Goal: Task Accomplishment & Management: Use online tool/utility

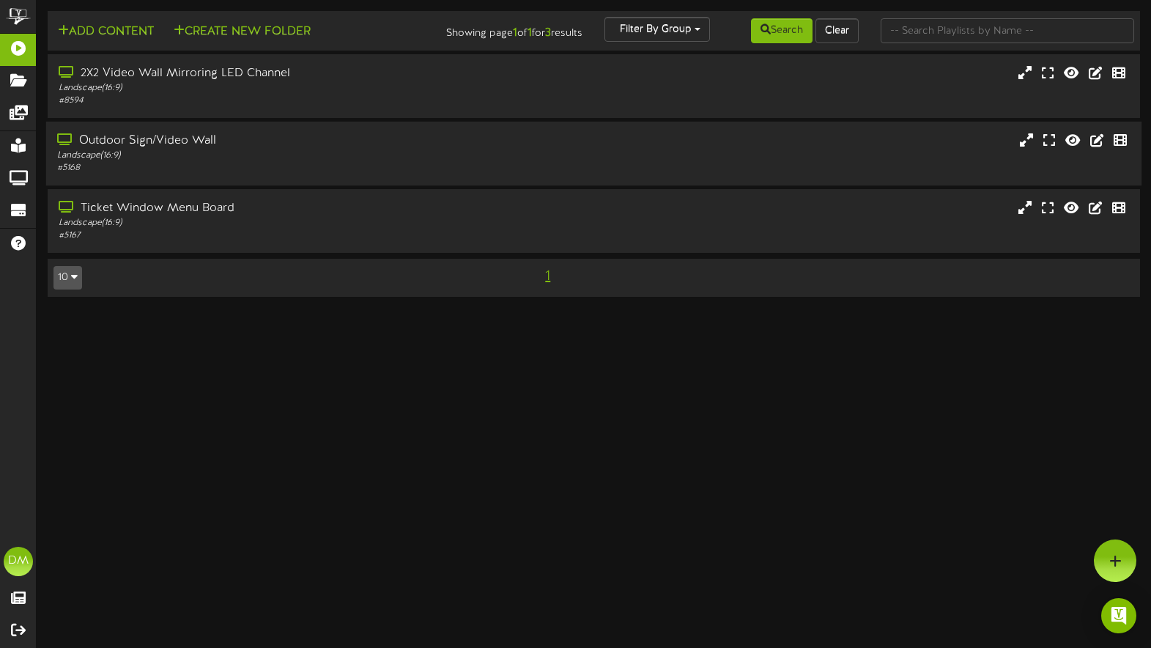
click at [230, 130] on div "Outdoor Sign/Video Wall Landscape ( 16:9 ) # 5168" at bounding box center [594, 154] width 1096 height 64
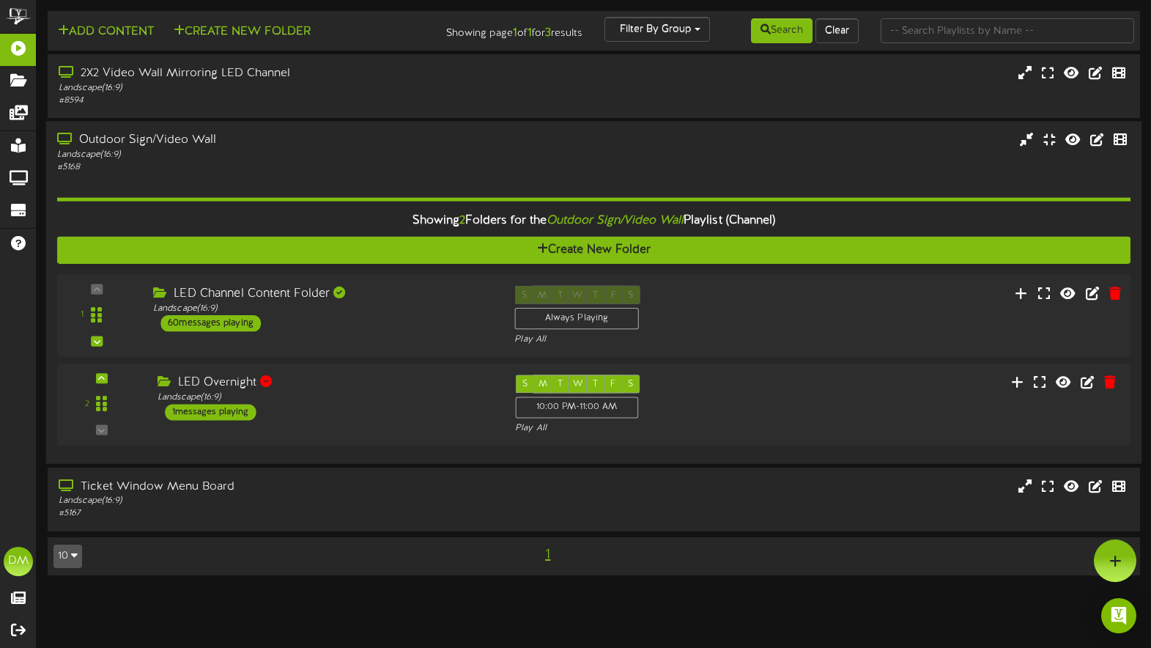
click at [253, 295] on div "LED Channel Content Folder" at bounding box center [322, 294] width 339 height 17
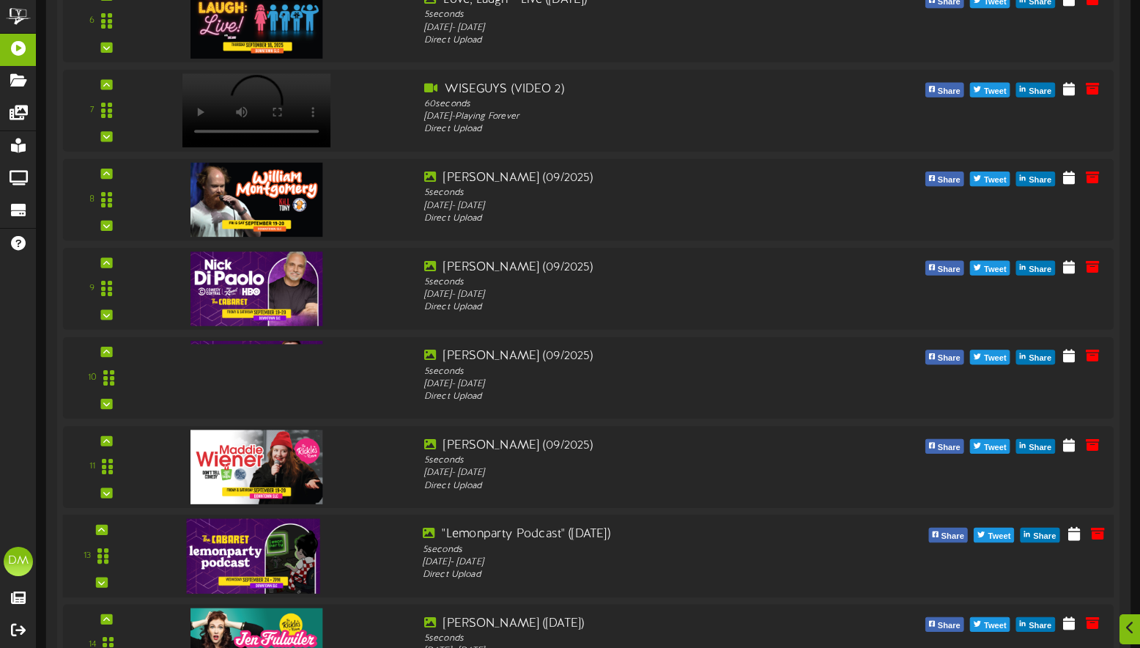
scroll to position [756, 0]
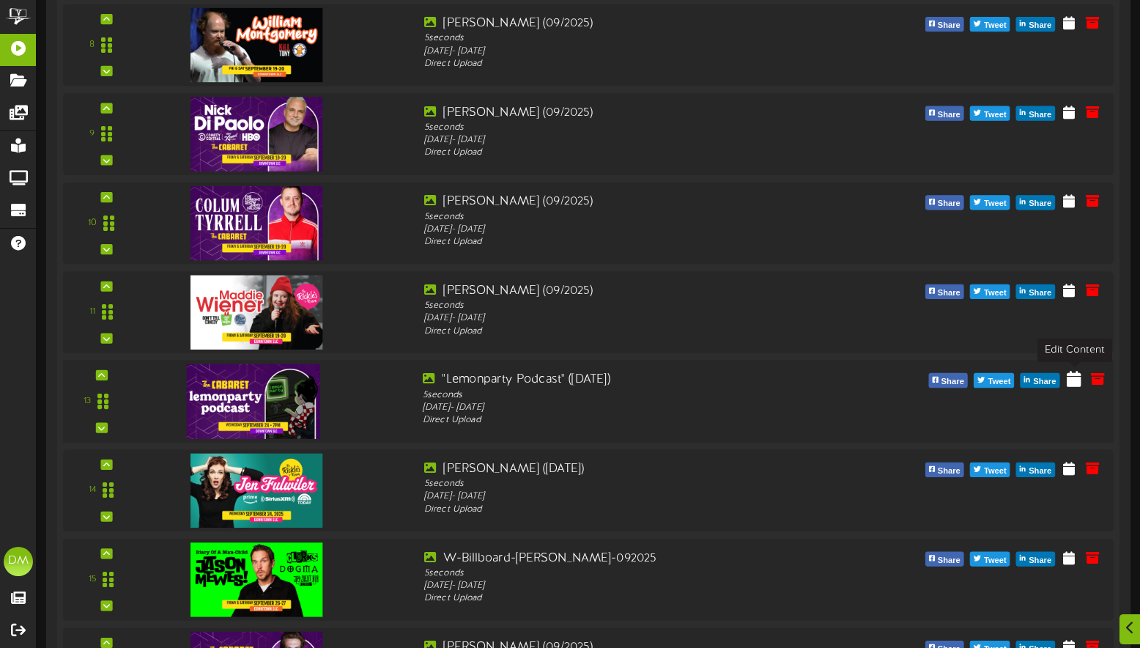
click at [1074, 378] on icon at bounding box center [1074, 378] width 15 height 16
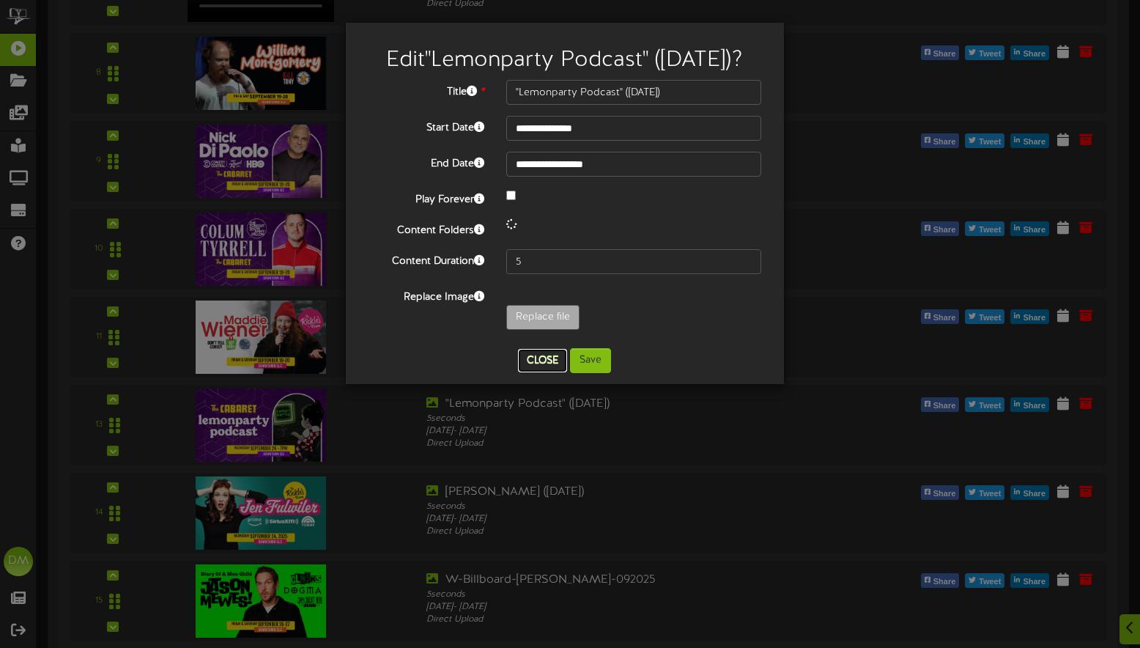
click at [541, 372] on button "Close" at bounding box center [542, 360] width 49 height 23
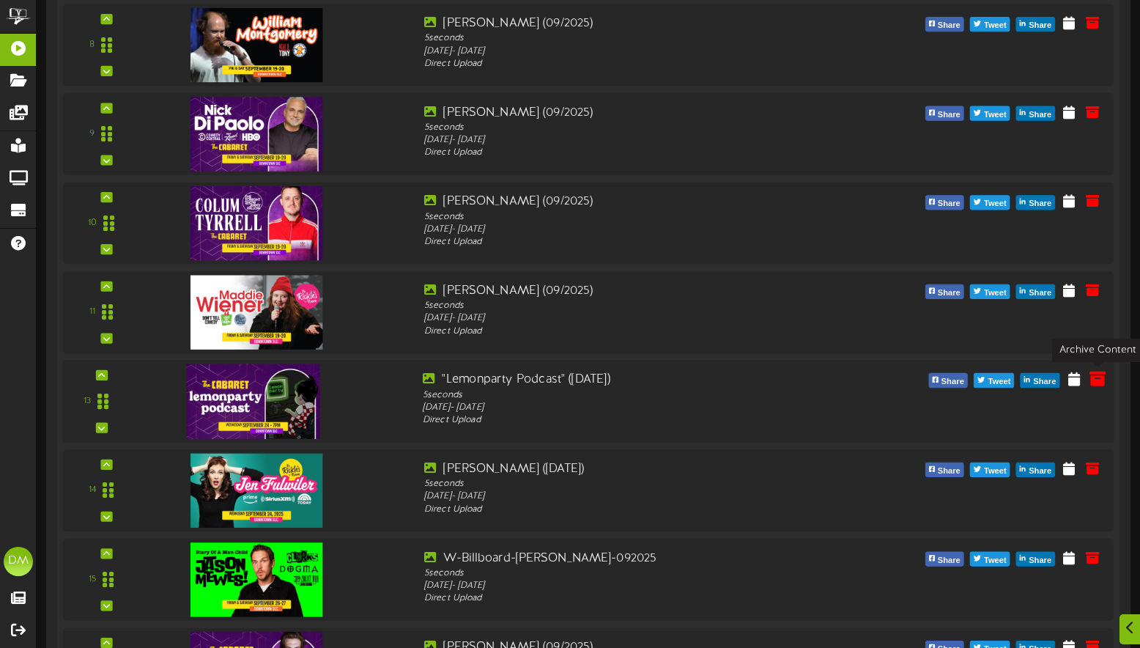
click at [1092, 375] on icon at bounding box center [1098, 378] width 16 height 16
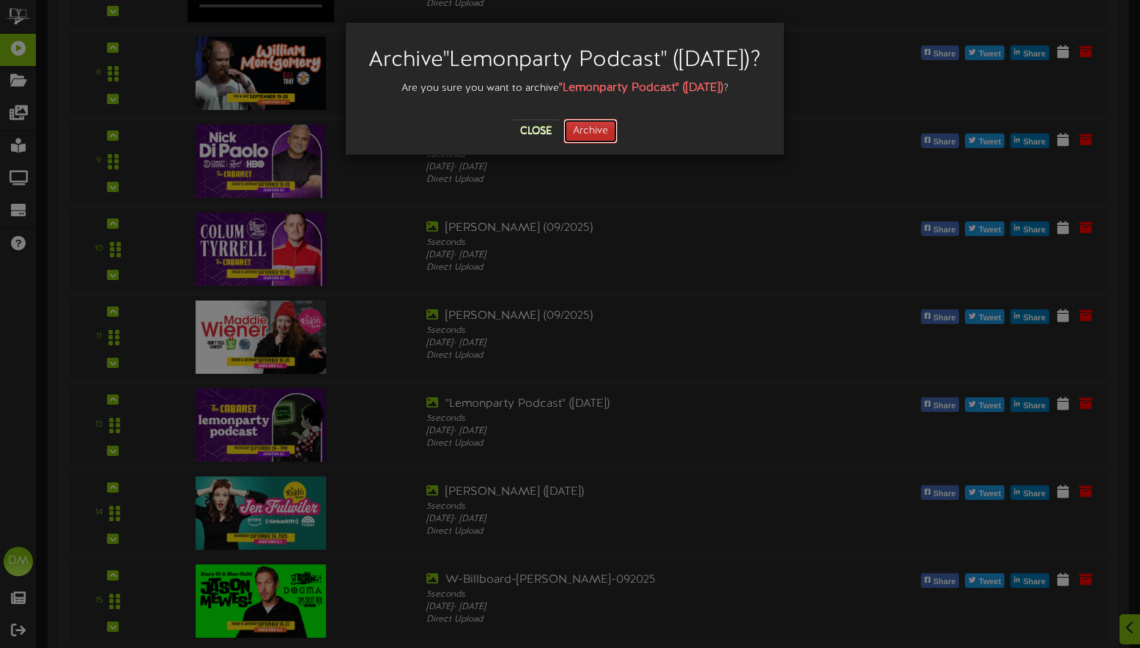
click at [588, 144] on button "Archive" at bounding box center [591, 131] width 54 height 25
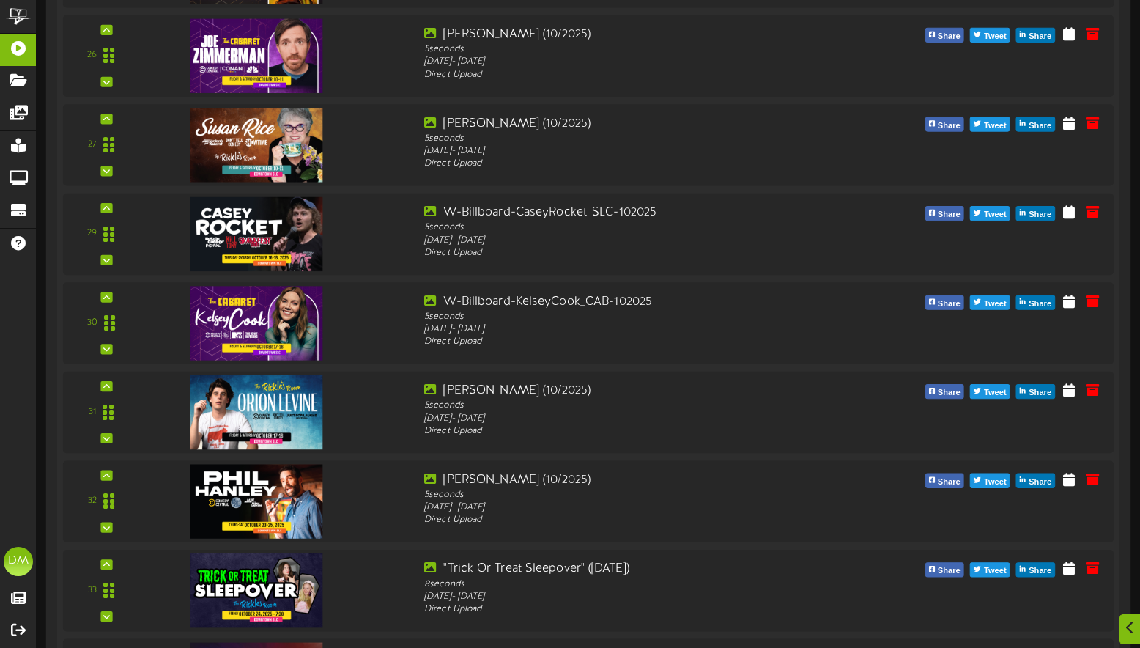
scroll to position [2633, 0]
